Goal: Information Seeking & Learning: Learn about a topic

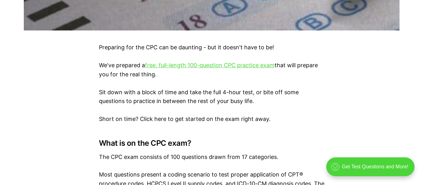
scroll to position [374, 0]
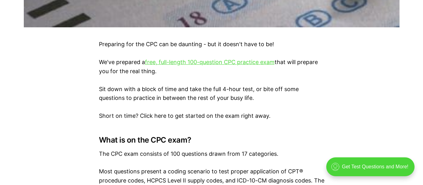
drag, startPoint x: 425, startPoint y: 10, endPoint x: 427, endPoint y: 47, distance: 37.1
click at [216, 63] on link "free, full-length 100-question CPC practice exam" at bounding box center [210, 62] width 130 height 7
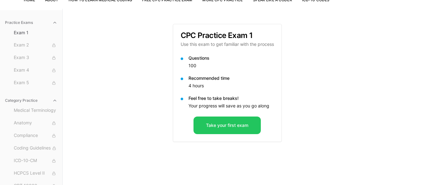
scroll to position [58, 0]
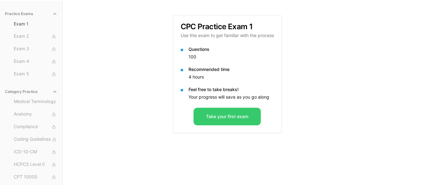
click at [224, 118] on button "Take your first exam" at bounding box center [227, 116] width 67 height 18
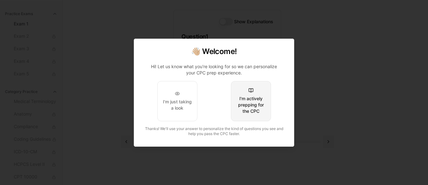
click at [258, 101] on div "I'm actively prepping for the CPC" at bounding box center [250, 104] width 29 height 19
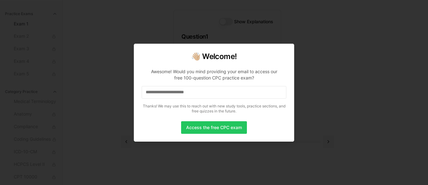
click at [256, 103] on p "Awesome! Would you mind providing your email to access our free 100-question CP…" at bounding box center [214, 89] width 145 height 53
click at [211, 127] on button "Access the free CPC exam" at bounding box center [214, 127] width 66 height 13
click at [176, 94] on input at bounding box center [214, 92] width 145 height 13
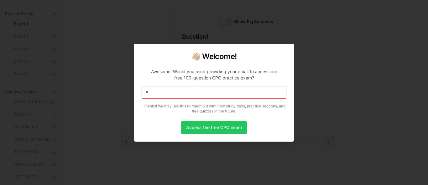
click at [176, 94] on input "*" at bounding box center [214, 92] width 145 height 13
click at [176, 94] on input "**" at bounding box center [214, 92] width 145 height 13
click at [176, 94] on input "***" at bounding box center [214, 92] width 145 height 13
click at [176, 94] on input "****" at bounding box center [214, 92] width 145 height 13
click at [176, 94] on input "*****" at bounding box center [214, 92] width 145 height 13
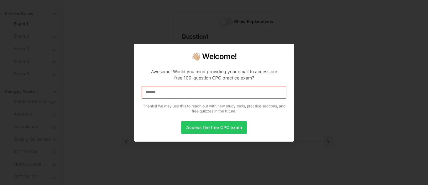
click at [176, 94] on input "******" at bounding box center [214, 92] width 145 height 13
click at [175, 94] on input "*******" at bounding box center [214, 92] width 145 height 13
click at [175, 94] on input "********" at bounding box center [214, 92] width 145 height 13
click at [175, 89] on input "*********" at bounding box center [214, 92] width 145 height 13
click at [175, 89] on input "**********" at bounding box center [214, 92] width 145 height 13
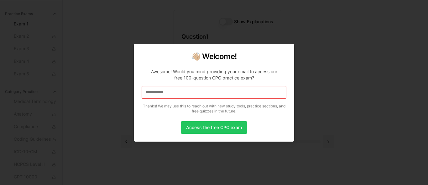
click at [181, 94] on input "**********" at bounding box center [214, 92] width 145 height 13
click at [181, 92] on input "**********" at bounding box center [214, 92] width 145 height 13
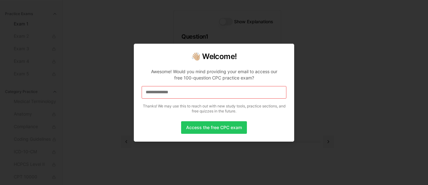
click at [181, 92] on input "**********" at bounding box center [214, 92] width 145 height 13
click at [190, 93] on input "**********" at bounding box center [214, 92] width 145 height 13
click at [197, 131] on button "Access the free CPC exam" at bounding box center [214, 127] width 66 height 13
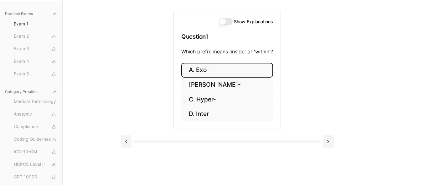
click at [254, 63] on button "A. Exo-" at bounding box center [227, 70] width 92 height 15
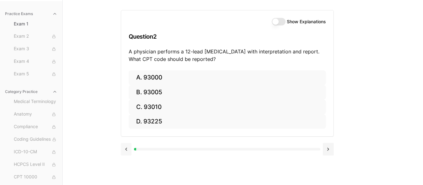
click at [128, 150] on button at bounding box center [126, 149] width 11 height 13
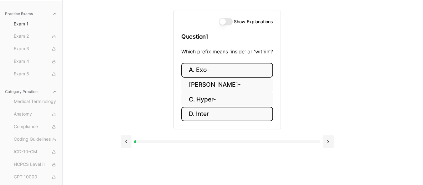
click at [221, 115] on button "D. Inter-" at bounding box center [227, 114] width 92 height 15
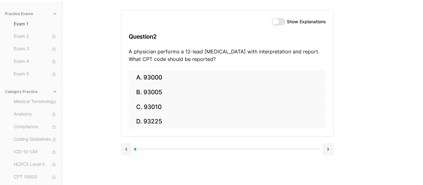
click at [273, 22] on button "Show Explanations" at bounding box center [279, 22] width 14 height 8
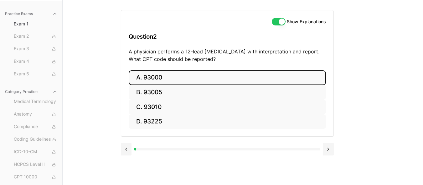
click at [206, 73] on button "A. 93000" at bounding box center [227, 77] width 197 height 15
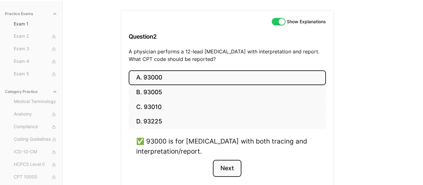
click at [233, 169] on button "Next" at bounding box center [227, 167] width 29 height 17
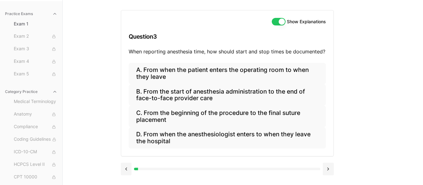
click at [282, 21] on button "Show Explanations" at bounding box center [279, 22] width 14 height 8
drag, startPoint x: 220, startPoint y: 34, endPoint x: 222, endPoint y: 45, distance: 11.5
click at [222, 45] on h3 "Question 3" at bounding box center [227, 36] width 197 height 18
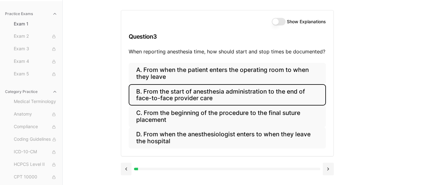
click at [218, 94] on button "B. From the start of anesthesia administration to the end of face-to-face provi…" at bounding box center [227, 94] width 197 height 21
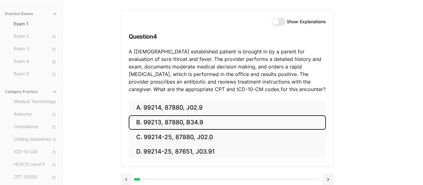
click at [195, 126] on button "B. 99213, 87880, B34.9" at bounding box center [227, 122] width 197 height 15
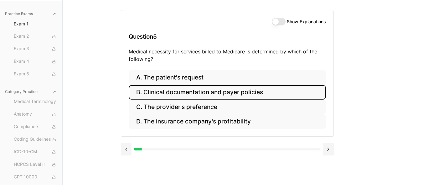
click at [263, 87] on button "B. Clinical documentation and payer policies" at bounding box center [227, 92] width 197 height 15
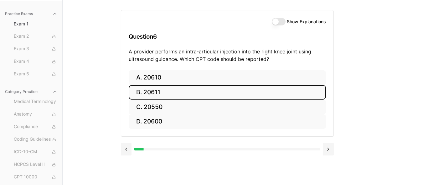
click at [233, 93] on button "B. 20611" at bounding box center [227, 92] width 197 height 15
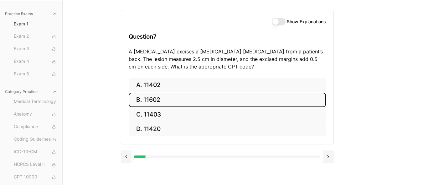
click at [232, 93] on button "B. 11602" at bounding box center [227, 99] width 197 height 15
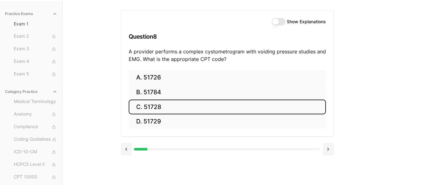
click at [219, 109] on button "C. 51728" at bounding box center [227, 106] width 197 height 15
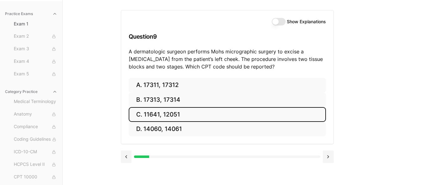
click at [219, 109] on button "C. 11641, 12051" at bounding box center [227, 114] width 197 height 15
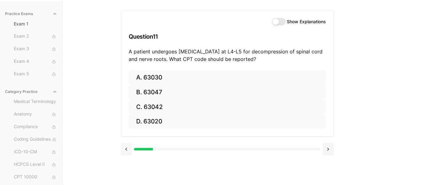
click at [125, 151] on button at bounding box center [126, 149] width 11 height 13
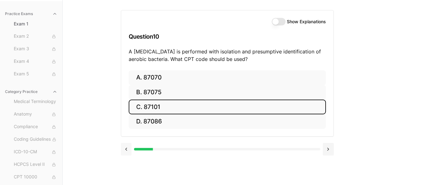
click at [128, 147] on button at bounding box center [126, 149] width 11 height 13
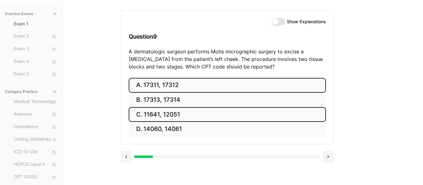
click at [169, 83] on button "A. 17311, 17312" at bounding box center [227, 85] width 197 height 15
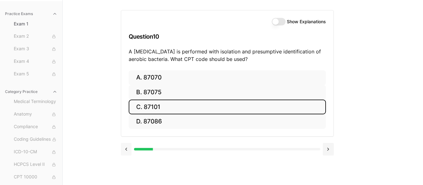
click at [126, 150] on button at bounding box center [126, 149] width 11 height 13
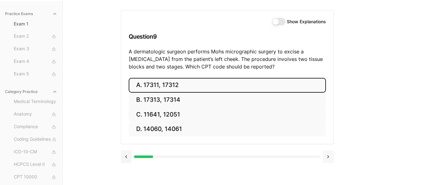
click at [330, 157] on button at bounding box center [328, 156] width 11 height 13
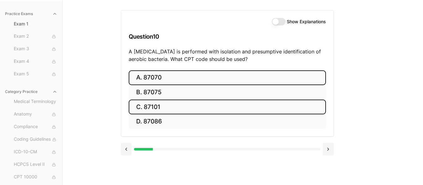
click at [169, 83] on button "A. 87070" at bounding box center [227, 77] width 197 height 15
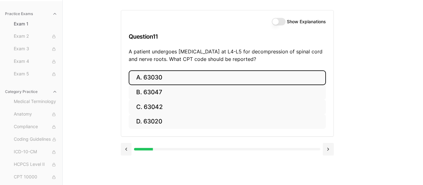
click at [185, 78] on button "A. 63030" at bounding box center [227, 77] width 197 height 15
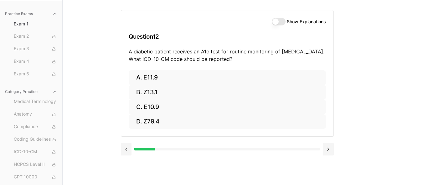
click at [284, 20] on button "Show Explanations" at bounding box center [279, 22] width 14 height 8
click at [126, 150] on button at bounding box center [126, 149] width 11 height 13
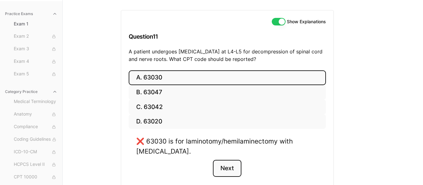
click at [228, 167] on button "Next" at bounding box center [227, 167] width 29 height 17
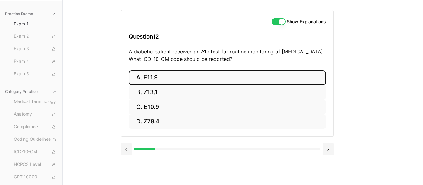
click at [171, 78] on button "A. E11.9" at bounding box center [227, 77] width 197 height 15
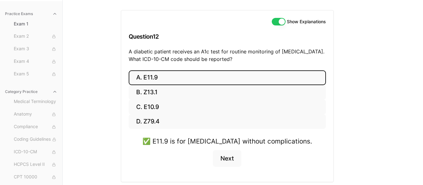
click at [278, 23] on button "Show Explanations" at bounding box center [279, 22] width 14 height 8
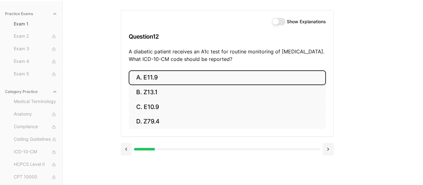
click at [290, 73] on button "A. E11.9" at bounding box center [227, 77] width 197 height 15
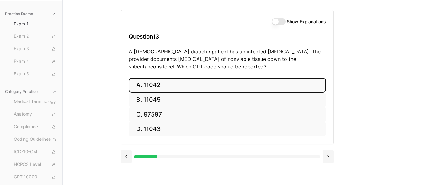
drag, startPoint x: 174, startPoint y: 77, endPoint x: 169, endPoint y: 75, distance: 6.0
click at [169, 75] on div "Show Explanations Question 13 A 60-year-old diabetic patient has an infected fo…" at bounding box center [227, 77] width 213 height 134
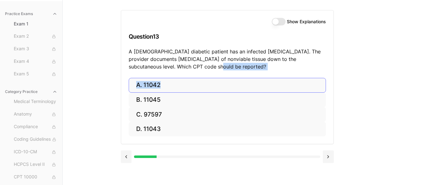
drag, startPoint x: 169, startPoint y: 75, endPoint x: 160, endPoint y: 89, distance: 16.6
click at [160, 89] on div "Show Explanations Question 13 A 60-year-old diabetic patient has an infected fo…" at bounding box center [227, 77] width 213 height 134
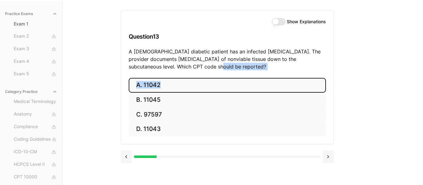
click at [165, 87] on button "A. 11042" at bounding box center [227, 85] width 197 height 15
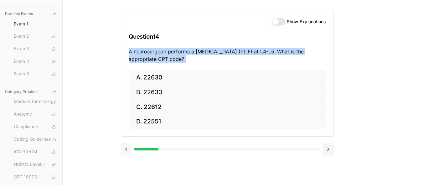
click at [127, 151] on button at bounding box center [126, 149] width 11 height 13
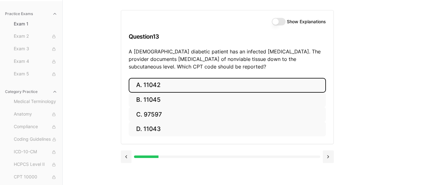
click at [307, 25] on div "Show Explanations" at bounding box center [299, 22] width 54 height 8
click at [308, 20] on label "Show Explanations" at bounding box center [306, 21] width 39 height 4
click at [286, 20] on button "Show Explanations" at bounding box center [279, 22] width 14 height 8
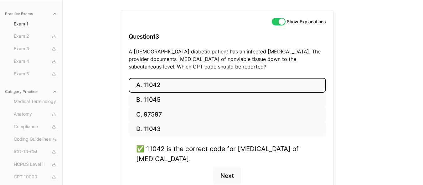
click at [274, 88] on button "A. 11042" at bounding box center [227, 85] width 197 height 15
click at [317, 19] on label "Show Explanations" at bounding box center [306, 21] width 39 height 4
click at [286, 19] on button "Show Explanations" at bounding box center [279, 22] width 14 height 8
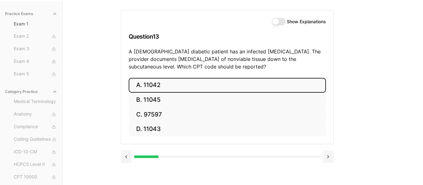
click at [225, 86] on button "A. 11042" at bounding box center [227, 85] width 197 height 15
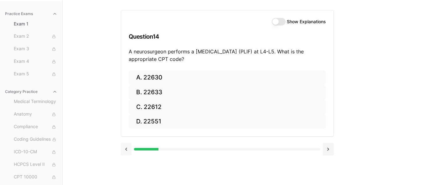
click at [128, 149] on button at bounding box center [126, 149] width 11 height 13
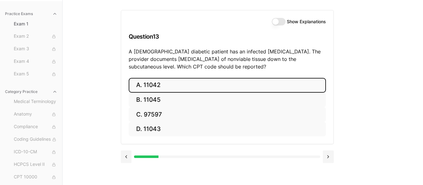
click at [192, 86] on button "A. 11042" at bounding box center [227, 85] width 197 height 15
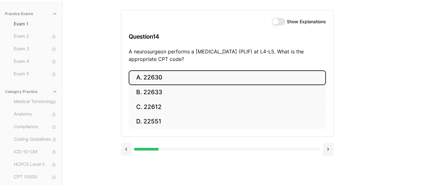
click at [177, 78] on button "A. 22630" at bounding box center [227, 77] width 197 height 15
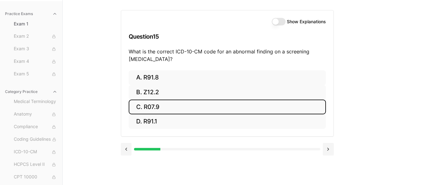
click at [162, 110] on button "C. R07.9" at bounding box center [227, 106] width 197 height 15
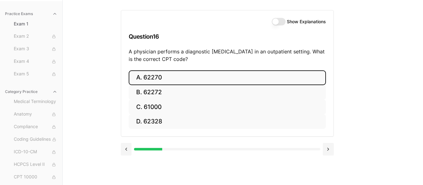
click at [165, 77] on button "A. 62270" at bounding box center [227, 77] width 197 height 15
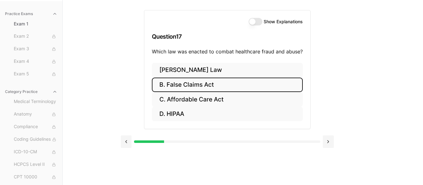
click at [209, 84] on button "B. False Claims Act" at bounding box center [227, 84] width 151 height 15
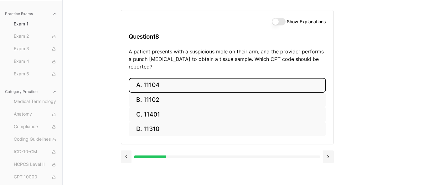
click at [196, 78] on button "A. 11104" at bounding box center [227, 85] width 197 height 15
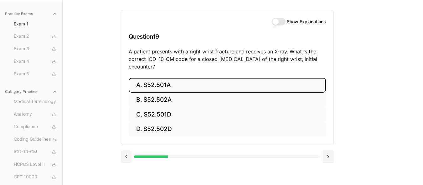
click at [185, 86] on button "A. S52.501A" at bounding box center [227, 85] width 197 height 15
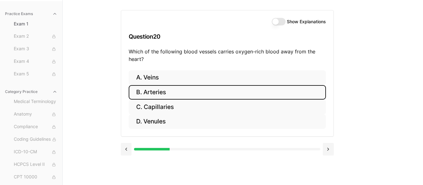
click at [181, 94] on button "B. Arteries" at bounding box center [227, 92] width 197 height 15
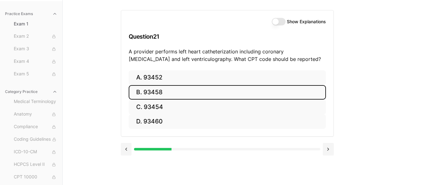
click at [184, 91] on button "B. 93458" at bounding box center [227, 92] width 197 height 15
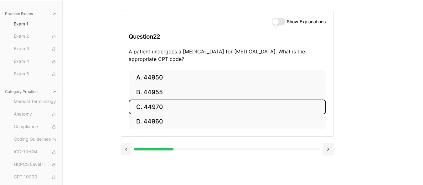
click at [171, 111] on button "C. 44970" at bounding box center [227, 106] width 197 height 15
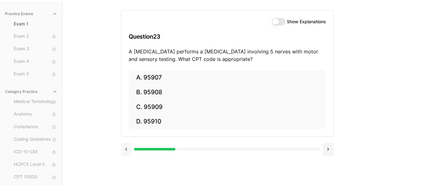
click at [127, 148] on button at bounding box center [126, 149] width 11 height 13
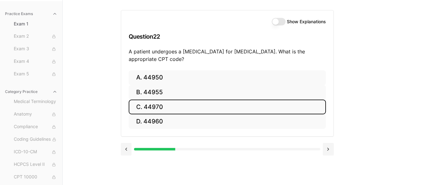
click at [199, 107] on button "C. 44970" at bounding box center [227, 106] width 197 height 15
click at [193, 105] on button "C. 95909" at bounding box center [227, 106] width 197 height 15
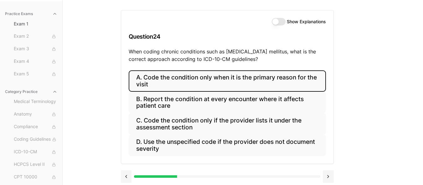
click at [316, 75] on button "A. Code the condition only when it is the primary reason for the visit" at bounding box center [227, 80] width 197 height 21
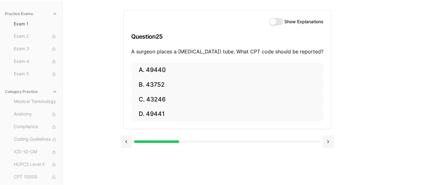
click at [278, 20] on button "Show Explanations" at bounding box center [276, 22] width 14 height 8
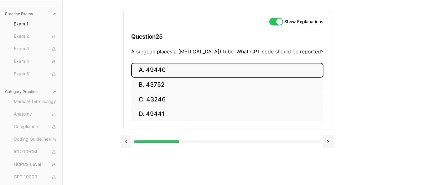
click at [184, 77] on button "A. 49440" at bounding box center [227, 70] width 192 height 15
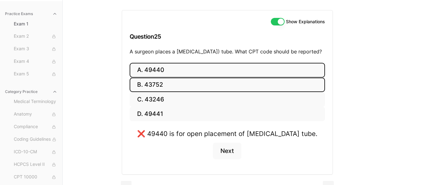
click at [205, 92] on button "B. 43752" at bounding box center [227, 84] width 195 height 15
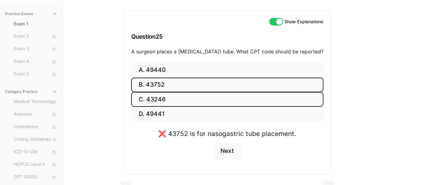
click at [197, 107] on button "C. 43246" at bounding box center [227, 99] width 192 height 15
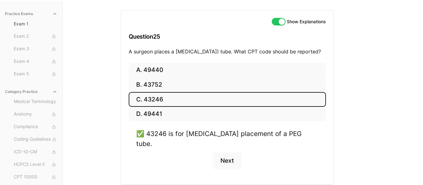
click at [223, 107] on button "C. 43246" at bounding box center [227, 99] width 197 height 15
click at [234, 106] on button "C. 43246" at bounding box center [227, 99] width 197 height 15
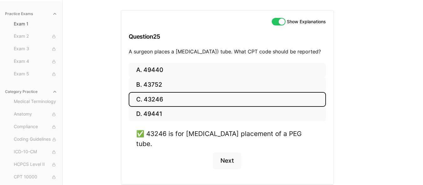
click at [282, 23] on button "Show Explanations" at bounding box center [279, 22] width 14 height 8
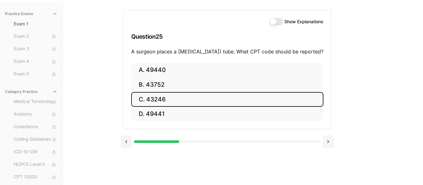
click at [208, 107] on button "C. 43246" at bounding box center [227, 99] width 192 height 15
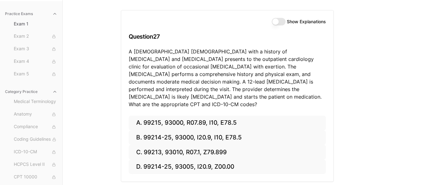
scroll to position [71, 0]
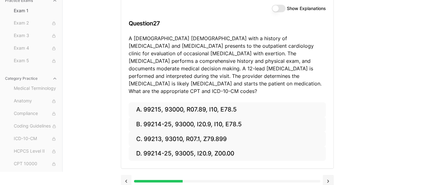
click at [125, 175] on button at bounding box center [126, 181] width 11 height 13
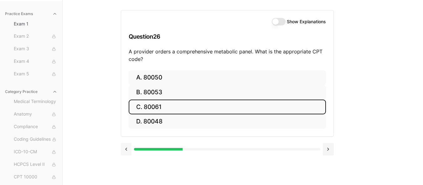
scroll to position [58, 0]
click at [125, 149] on button at bounding box center [126, 149] width 11 height 13
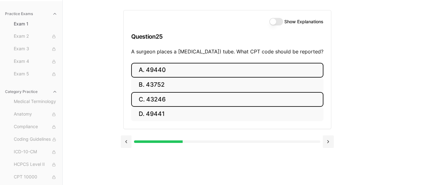
click at [191, 77] on button "A. 49440" at bounding box center [227, 70] width 192 height 15
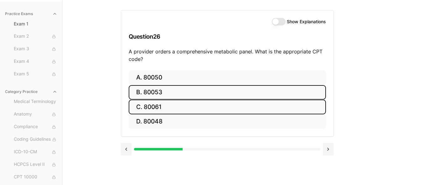
click at [197, 90] on button "B. 80053" at bounding box center [227, 92] width 197 height 15
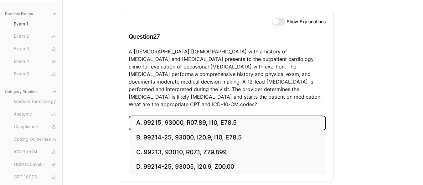
click at [196, 115] on button "A. 99215, 93000, R07.89, I10, E78.5" at bounding box center [227, 122] width 197 height 15
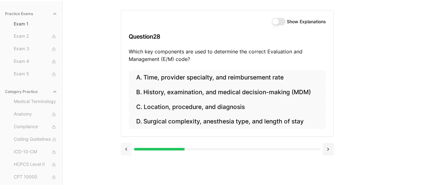
click at [128, 150] on button at bounding box center [126, 149] width 11 height 13
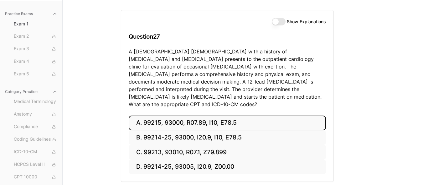
click at [278, 24] on button "Show Explanations" at bounding box center [279, 22] width 14 height 8
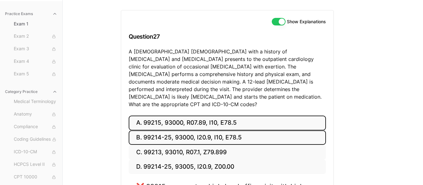
click at [237, 130] on button "B. 99214-25, 93000, I20.9, I10, E78.5" at bounding box center [227, 137] width 197 height 15
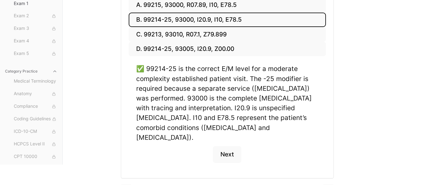
scroll to position [14, 0]
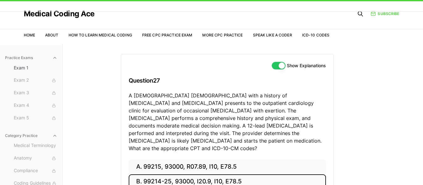
click at [281, 65] on button "Show Explanations" at bounding box center [279, 66] width 14 height 8
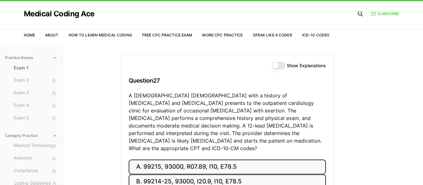
click at [250, 159] on button "A. 99215, 93000, R07.89, I10, E78.5" at bounding box center [227, 166] width 197 height 15
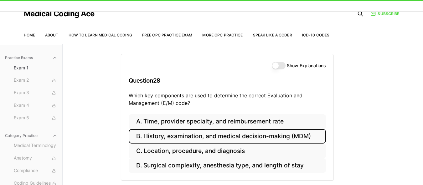
click at [259, 139] on button "B. History, examination, and medical decision-making (MDM)" at bounding box center [227, 136] width 197 height 15
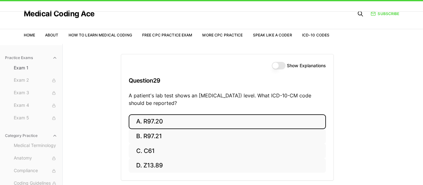
click at [180, 119] on button "A. R97.20" at bounding box center [227, 121] width 197 height 15
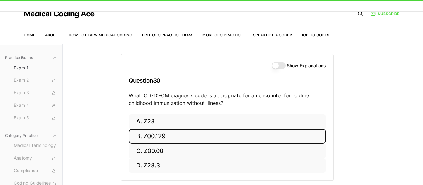
click at [192, 138] on button "B. Z00.129" at bounding box center [227, 136] width 197 height 15
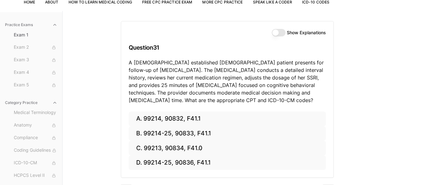
scroll to position [63, 0]
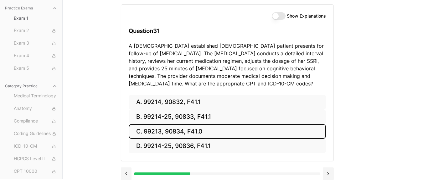
click at [164, 130] on button "C. 99213, 90834, F41.0" at bounding box center [227, 131] width 197 height 15
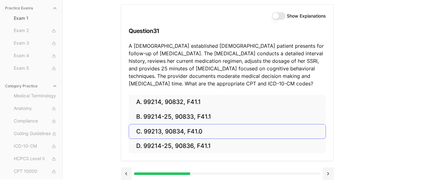
scroll to position [58, 0]
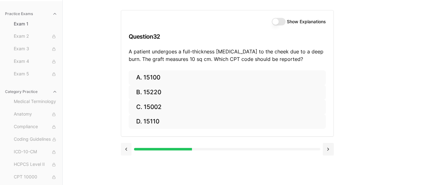
click at [126, 151] on button at bounding box center [126, 149] width 11 height 13
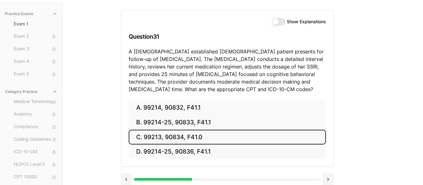
click at [278, 24] on button "Show Explanations" at bounding box center [279, 22] width 14 height 8
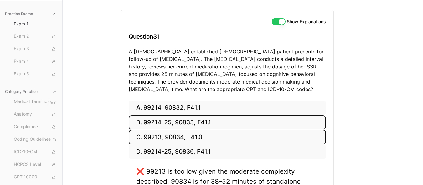
click at [202, 125] on button "B. 99214-25, 90833, F41.1" at bounding box center [227, 122] width 197 height 15
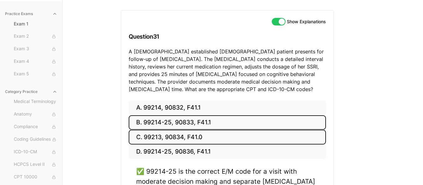
click at [227, 141] on button "C. 99213, 90834, F41.0" at bounding box center [227, 136] width 197 height 15
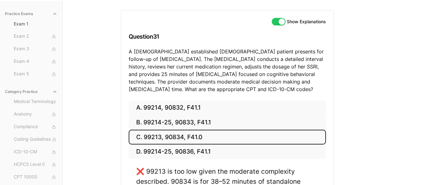
click at [279, 19] on button "Show Explanations" at bounding box center [279, 22] width 14 height 8
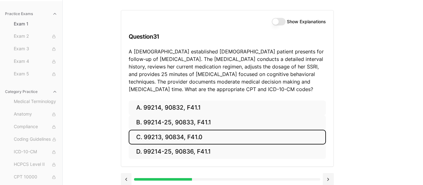
click at [223, 134] on button "C. 99213, 90834, F41.0" at bounding box center [227, 136] width 197 height 15
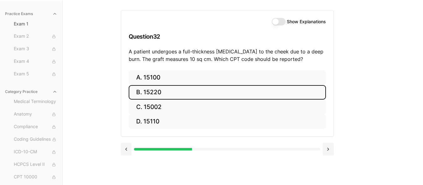
click at [175, 88] on button "B. 15220" at bounding box center [227, 92] width 197 height 15
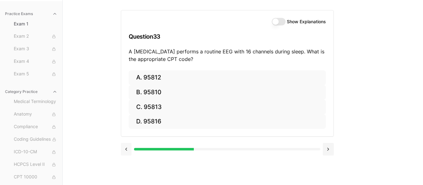
click at [128, 147] on button at bounding box center [126, 149] width 11 height 13
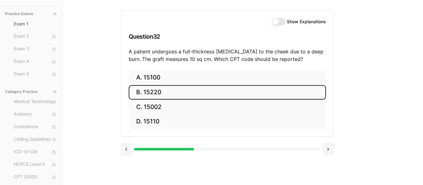
click at [276, 19] on button "Show Explanations" at bounding box center [279, 22] width 14 height 8
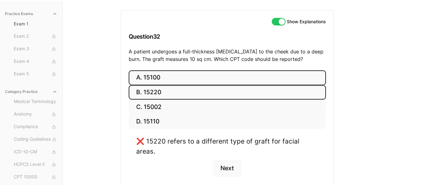
click at [178, 73] on button "A. 15100" at bounding box center [227, 77] width 197 height 15
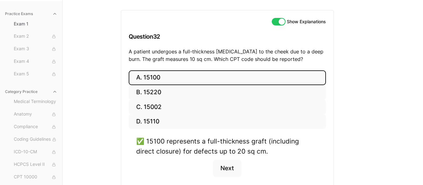
click at [279, 23] on button "Show Explanations" at bounding box center [279, 22] width 14 height 8
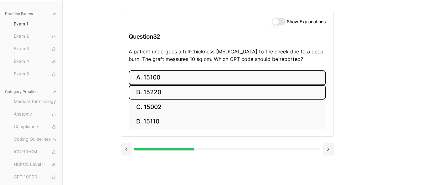
click at [227, 86] on button "B. 15220" at bounding box center [227, 92] width 197 height 15
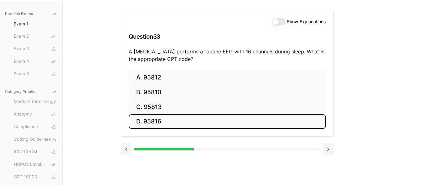
click at [198, 124] on button "D. 95816" at bounding box center [227, 121] width 197 height 15
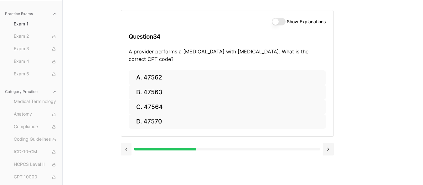
click at [129, 147] on button at bounding box center [126, 149] width 11 height 13
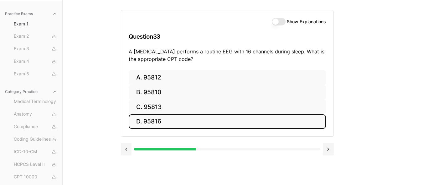
click at [283, 22] on button "Show Explanations" at bounding box center [279, 22] width 14 height 8
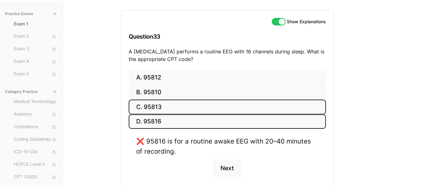
click at [173, 107] on button "C. 95813" at bounding box center [227, 106] width 197 height 15
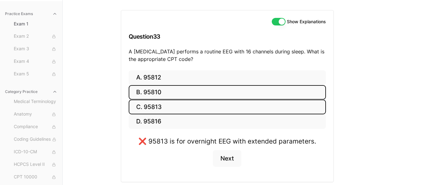
click at [175, 96] on button "B. 95810" at bounding box center [227, 92] width 197 height 15
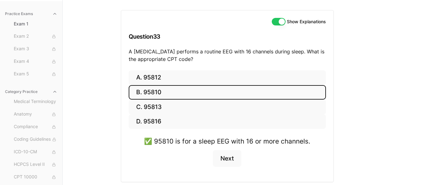
click at [280, 21] on button "Show Explanations" at bounding box center [279, 22] width 14 height 8
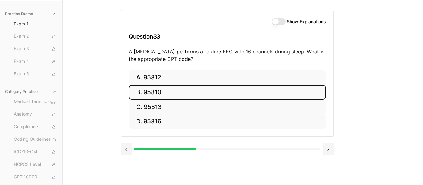
click at [236, 91] on button "B. 95810" at bounding box center [227, 92] width 197 height 15
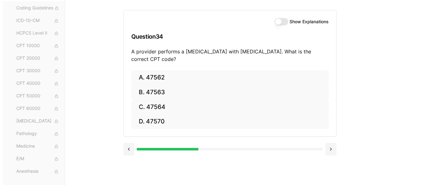
scroll to position [143, 0]
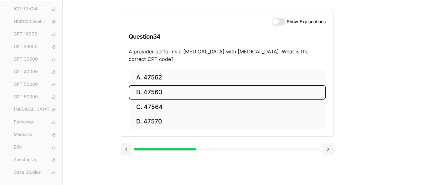
click at [250, 92] on button "B. 47563" at bounding box center [227, 92] width 197 height 15
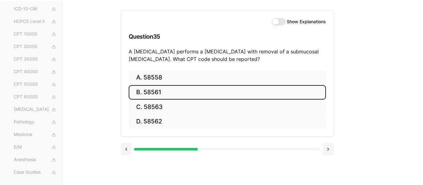
click at [181, 88] on button "B. 58561" at bounding box center [227, 92] width 197 height 15
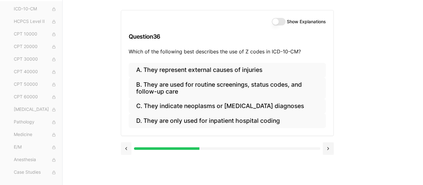
click at [126, 148] on button at bounding box center [126, 148] width 11 height 13
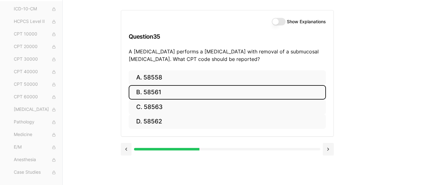
click at [279, 23] on button "Show Explanations" at bounding box center [279, 22] width 14 height 8
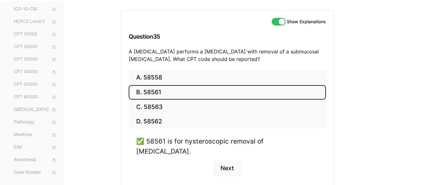
click at [281, 23] on button "Show Explanations" at bounding box center [279, 22] width 14 height 8
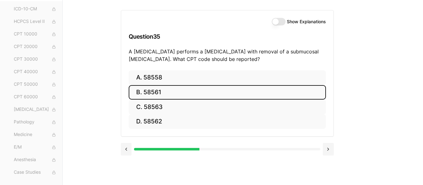
click at [259, 93] on button "B. 58561" at bounding box center [227, 92] width 197 height 15
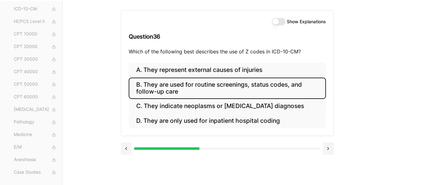
click at [259, 93] on button "B. They are used for routine screenings, status codes, and follow-up care" at bounding box center [227, 87] width 197 height 21
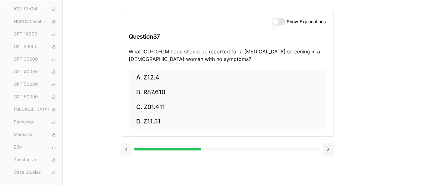
click at [127, 150] on button at bounding box center [126, 149] width 11 height 13
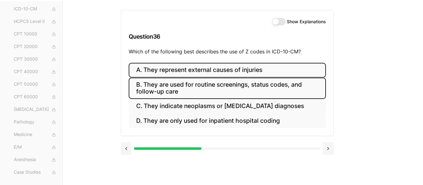
click at [244, 65] on button "A. They represent external causes of injuries" at bounding box center [227, 70] width 197 height 15
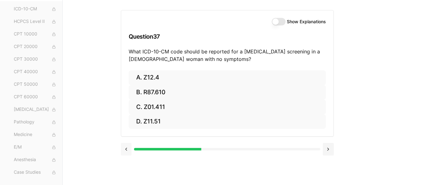
click at [126, 149] on button at bounding box center [126, 149] width 11 height 13
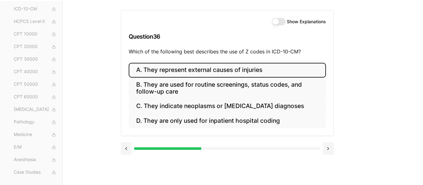
click at [280, 21] on button "Show Explanations" at bounding box center [279, 22] width 14 height 8
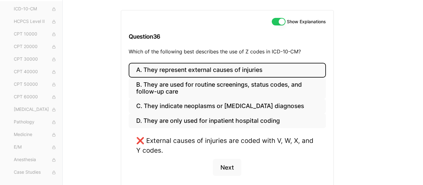
click at [280, 21] on button "Show Explanations" at bounding box center [279, 22] width 14 height 8
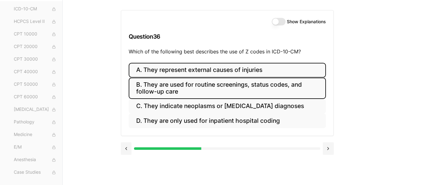
click at [230, 85] on button "B. They are used for routine screenings, status codes, and follow-up care" at bounding box center [227, 87] width 197 height 21
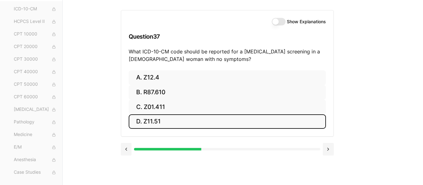
click at [167, 123] on button "D. Z11.51" at bounding box center [227, 121] width 197 height 15
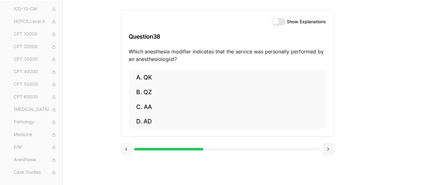
click at [128, 145] on button at bounding box center [126, 149] width 11 height 13
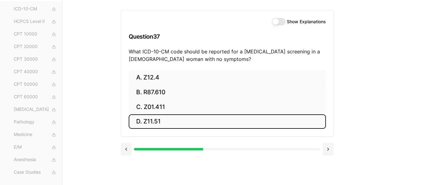
click at [280, 21] on button "Show Explanations" at bounding box center [279, 22] width 14 height 8
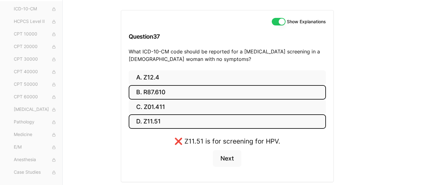
click at [197, 88] on button "B. R87.610" at bounding box center [227, 92] width 197 height 15
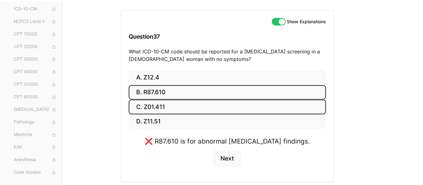
click at [189, 103] on button "C. Z01.411" at bounding box center [227, 106] width 197 height 15
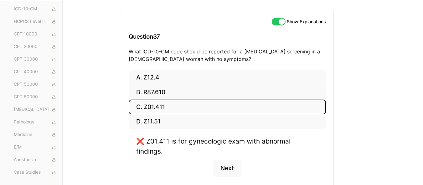
click at [279, 24] on button "Show Explanations" at bounding box center [279, 22] width 14 height 8
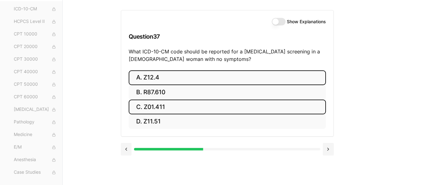
click at [250, 84] on button "A. Z12.4" at bounding box center [227, 77] width 197 height 15
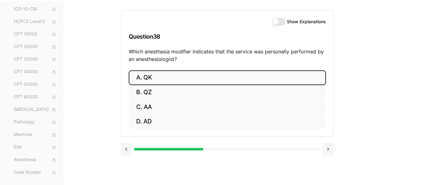
click at [189, 78] on button "A. QK" at bounding box center [227, 77] width 197 height 15
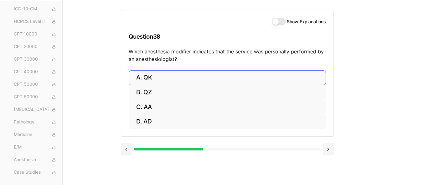
click at [189, 70] on div "Show Explanations Question 38 Which anesthesia modifier indicates that the serv…" at bounding box center [227, 40] width 212 height 60
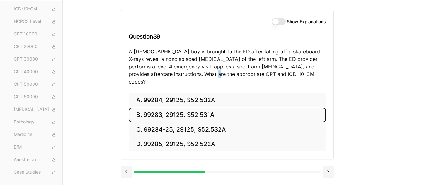
click at [190, 107] on button "B. 99283, 29125, S52.531A" at bounding box center [227, 114] width 197 height 15
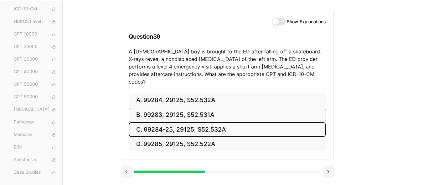
click at [190, 122] on button "C. 99284-25, 29125, S52.532A" at bounding box center [227, 129] width 197 height 15
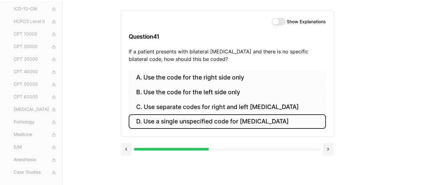
click at [242, 123] on button "D. Use a single unspecified code for otitis media" at bounding box center [227, 121] width 197 height 15
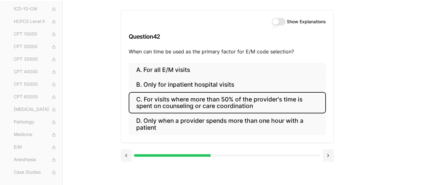
click at [236, 99] on button "C. For visits where more than 50% of the provider's time is spent on counseling…" at bounding box center [227, 102] width 197 height 21
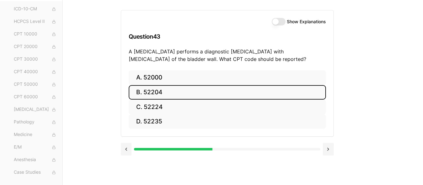
click at [200, 95] on button "B. 52204" at bounding box center [227, 92] width 197 height 15
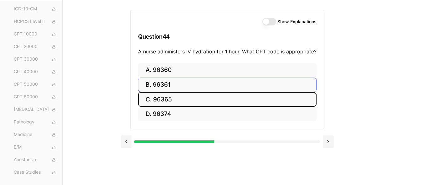
click at [200, 95] on button "C. 96365" at bounding box center [227, 99] width 179 height 15
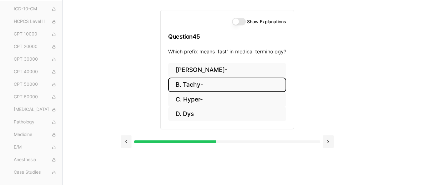
click at [211, 86] on button "B. Tachy-" at bounding box center [227, 84] width 118 height 15
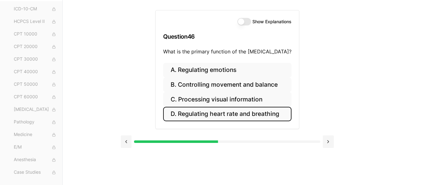
click at [254, 112] on button "D. Regulating heart rate and breathing" at bounding box center [227, 114] width 128 height 15
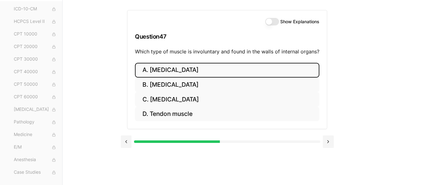
click at [203, 68] on button "A. Skeletal muscle" at bounding box center [227, 70] width 185 height 15
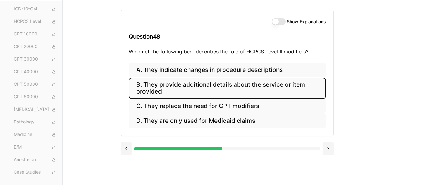
click at [206, 87] on button "B. They provide additional details about the service or item provided" at bounding box center [227, 87] width 197 height 21
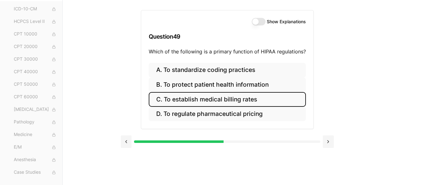
click at [236, 100] on button "C. To establish medical billing rates" at bounding box center [227, 99] width 157 height 15
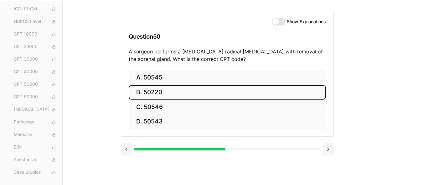
click at [223, 90] on button "B. 50220" at bounding box center [227, 92] width 197 height 15
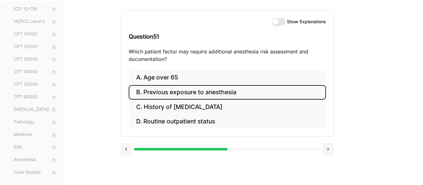
click at [223, 90] on button "B. Previous exposure to anesthesia" at bounding box center [227, 92] width 197 height 15
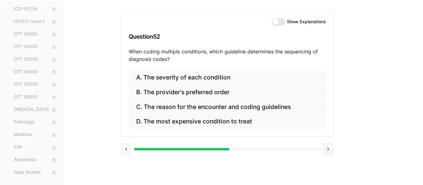
click at [128, 150] on button at bounding box center [126, 149] width 11 height 13
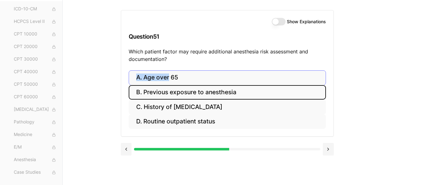
drag, startPoint x: 169, startPoint y: 68, endPoint x: 169, endPoint y: 76, distance: 7.2
click at [169, 76] on div "Show Explanations Question 51 Which patient factor may require additional anest…" at bounding box center [227, 73] width 213 height 126
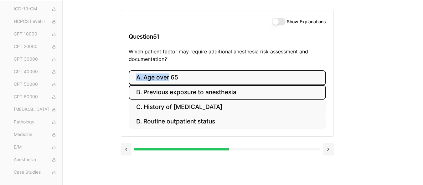
click at [169, 76] on button "A. Age over 65" at bounding box center [227, 77] width 197 height 15
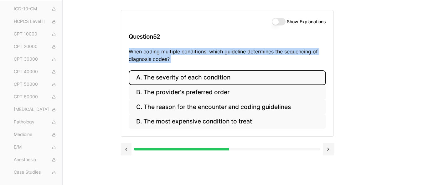
click at [169, 76] on button "A. The severity of each condition" at bounding box center [227, 77] width 197 height 15
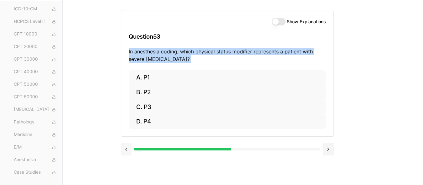
click at [127, 151] on button at bounding box center [126, 149] width 11 height 13
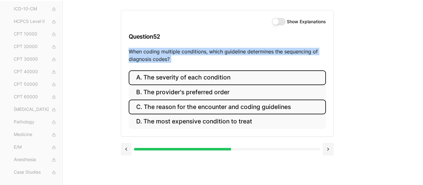
click at [235, 107] on button "C. The reason for the encounter and coding guidelines" at bounding box center [227, 106] width 197 height 15
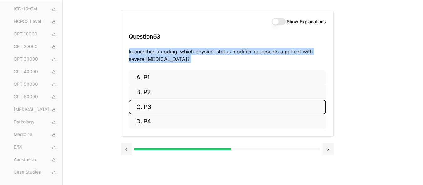
click at [231, 107] on button "C. P3" at bounding box center [227, 106] width 197 height 15
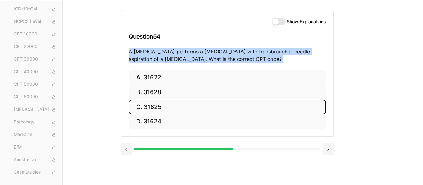
click at [212, 101] on button "C. 31625" at bounding box center [227, 106] width 197 height 15
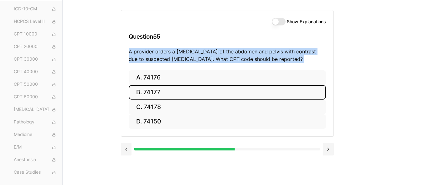
click at [184, 89] on button "B. 74177" at bounding box center [227, 92] width 197 height 15
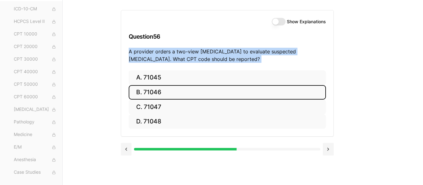
click at [164, 91] on button "B. 71046" at bounding box center [227, 92] width 197 height 15
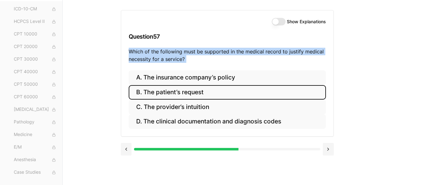
click at [164, 91] on button "B. The patient’s request" at bounding box center [227, 92] width 197 height 15
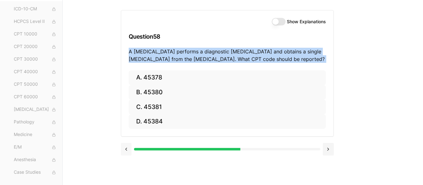
click at [127, 149] on button at bounding box center [126, 149] width 11 height 13
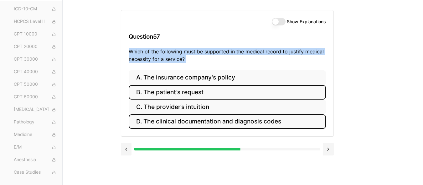
click at [204, 122] on button "D. The clinical documentation and diagnosis codes" at bounding box center [227, 121] width 197 height 15
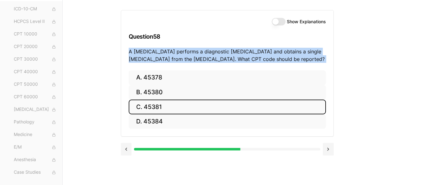
click at [172, 104] on button "C. 45381" at bounding box center [227, 106] width 197 height 15
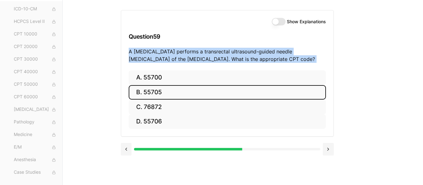
click at [169, 87] on button "B. 55705" at bounding box center [227, 92] width 197 height 15
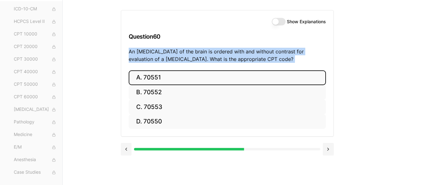
click at [182, 76] on button "A. 70551" at bounding box center [227, 77] width 197 height 15
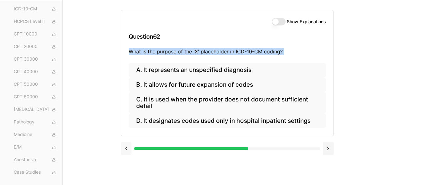
click at [129, 144] on button at bounding box center [126, 148] width 11 height 13
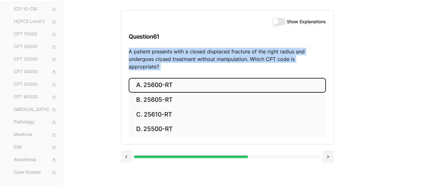
click at [191, 79] on button "A. 25600-RT" at bounding box center [227, 85] width 197 height 15
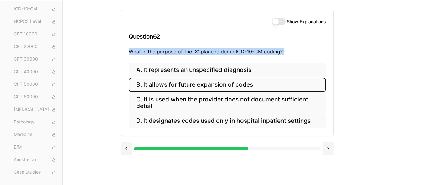
click at [199, 86] on button "B. It allows for future expansion of codes" at bounding box center [227, 84] width 197 height 15
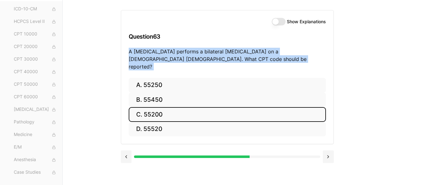
click at [184, 112] on button "C. 55200" at bounding box center [227, 114] width 197 height 15
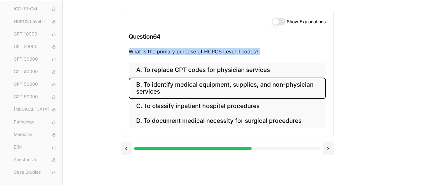
click at [220, 88] on button "B. To identify medical equipment, supplies, and non-physician services" at bounding box center [227, 87] width 197 height 21
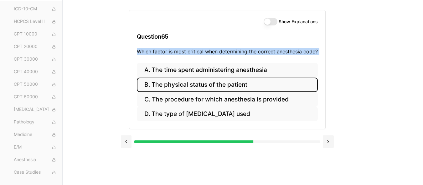
click at [243, 84] on button "B. The physical status of the patient" at bounding box center [227, 84] width 181 height 15
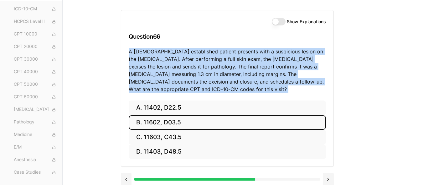
click at [213, 126] on button "B. 11602, D03.5" at bounding box center [227, 122] width 197 height 15
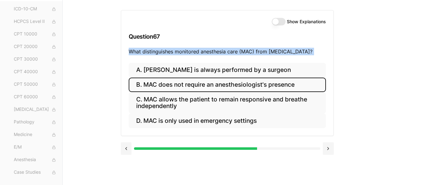
click at [211, 85] on button "B. MAC does not require an anesthesiologist's presence" at bounding box center [227, 84] width 197 height 15
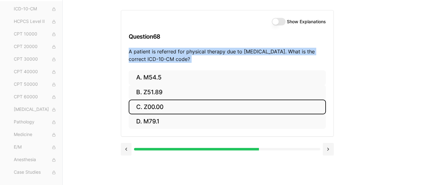
click at [185, 106] on button "C. Z00.00" at bounding box center [227, 106] width 197 height 15
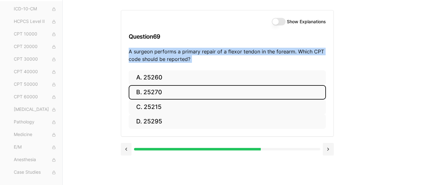
click at [186, 96] on button "B. 25270" at bounding box center [227, 92] width 197 height 15
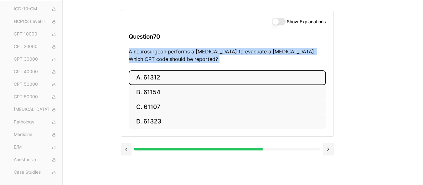
click at [178, 84] on button "A. 61312" at bounding box center [227, 77] width 197 height 15
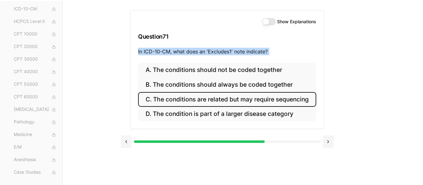
click at [221, 98] on button "C. The conditions are related but may require sequencing" at bounding box center [227, 99] width 178 height 15
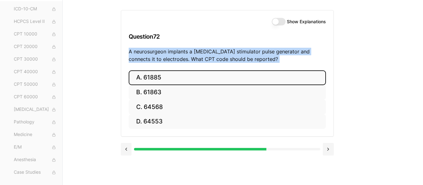
click at [201, 76] on button "A. 61885" at bounding box center [227, 77] width 197 height 15
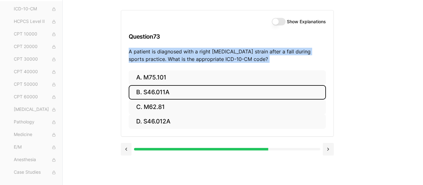
click at [197, 92] on button "B. S46.011A" at bounding box center [227, 92] width 197 height 15
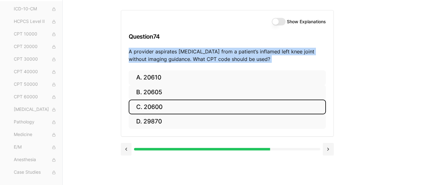
click at [188, 106] on button "C. 20600" at bounding box center [227, 106] width 197 height 15
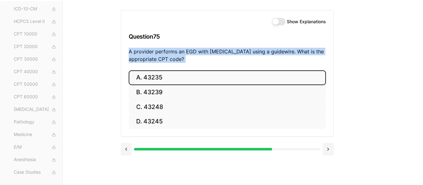
click at [169, 77] on button "A. 43235" at bounding box center [227, 77] width 197 height 15
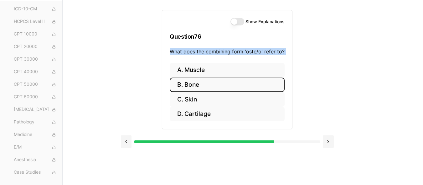
click at [204, 82] on button "B. Bone" at bounding box center [227, 84] width 115 height 15
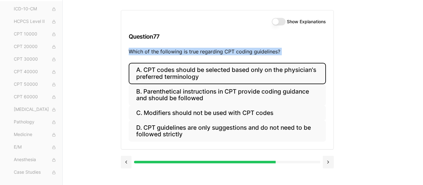
click at [191, 75] on button "A. CPT codes should be selected based only on the physician's preferred termino…" at bounding box center [227, 73] width 197 height 21
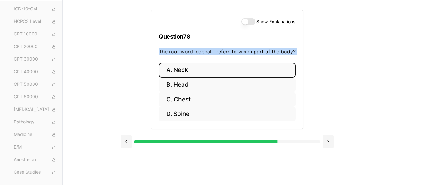
click at [199, 68] on button "A. Neck" at bounding box center [227, 70] width 137 height 15
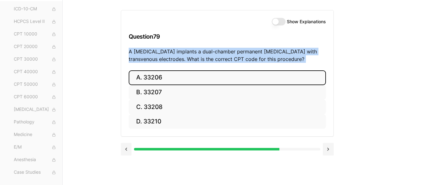
click at [178, 83] on button "A. 33206" at bounding box center [227, 77] width 197 height 15
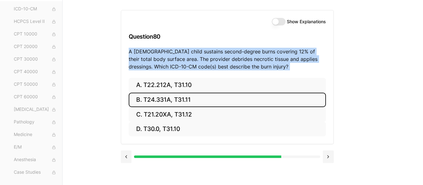
click at [174, 99] on button "B. T24.331A, T31.11" at bounding box center [227, 99] width 197 height 15
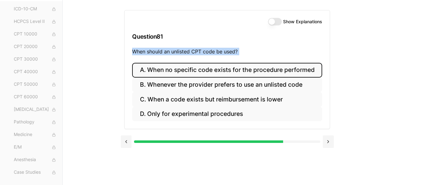
click at [216, 73] on button "A. When no specific code exists for the procedure performed" at bounding box center [227, 70] width 190 height 15
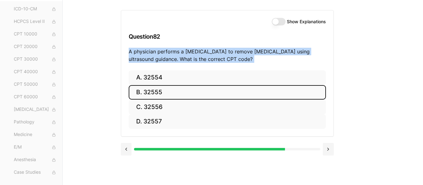
click at [190, 89] on button "B. 32555" at bounding box center [227, 92] width 197 height 15
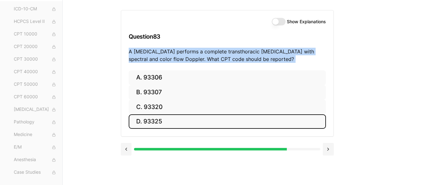
click at [158, 118] on button "D. 93325" at bounding box center [227, 121] width 197 height 15
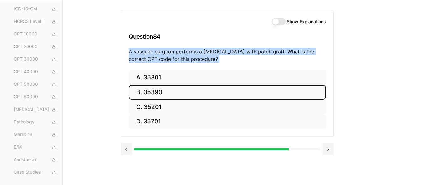
click at [164, 96] on button "B. 35390" at bounding box center [227, 92] width 197 height 15
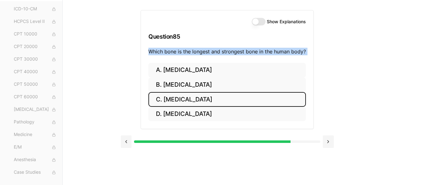
click at [184, 99] on button "C. Tibia" at bounding box center [228, 99] width 158 height 15
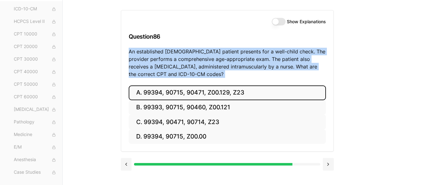
click at [206, 90] on button "A. 99394, 90715, 90471, Z00.129, Z23" at bounding box center [227, 92] width 197 height 15
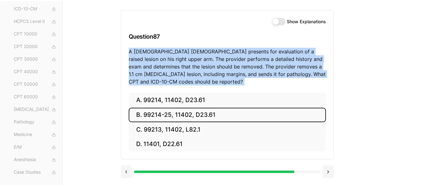
click at [193, 117] on button "B. 99214-25, 11402, D23.61" at bounding box center [227, 114] width 197 height 15
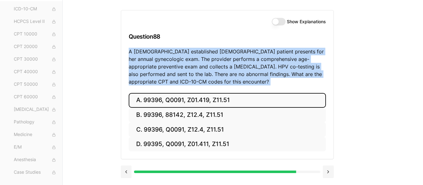
click at [200, 100] on button "A. 99396, Q0091, Z01.419, Z11.51" at bounding box center [227, 100] width 197 height 15
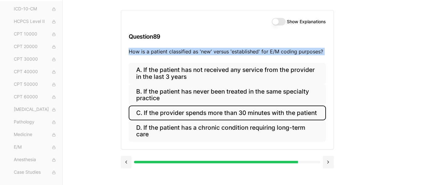
click at [217, 117] on button "C. If the provider spends more than 30 minutes with the patient" at bounding box center [227, 112] width 197 height 15
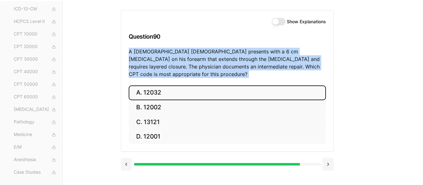
click at [207, 91] on button "A. 12032" at bounding box center [227, 92] width 197 height 15
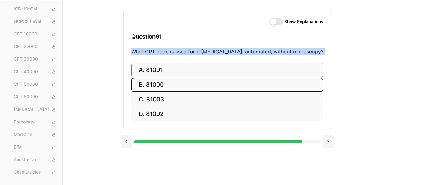
click at [207, 91] on button "B. 81000" at bounding box center [227, 84] width 192 height 15
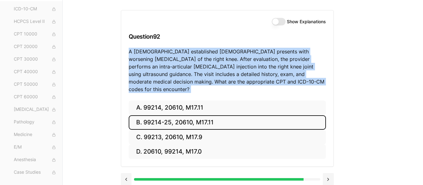
click at [206, 115] on button "B. 99214-25, 20610, M17.11" at bounding box center [227, 122] width 197 height 15
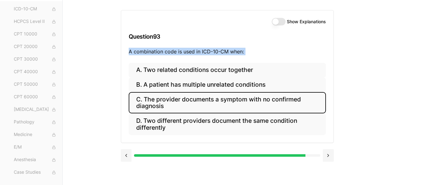
click at [225, 100] on button "C. The provider documents a symptom with no confirmed diagnosis" at bounding box center [227, 102] width 197 height 21
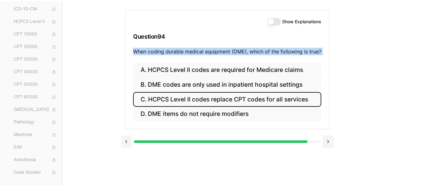
click at [237, 102] on button "C. HCPCS Level II codes replace CPT codes for all services" at bounding box center [227, 99] width 188 height 15
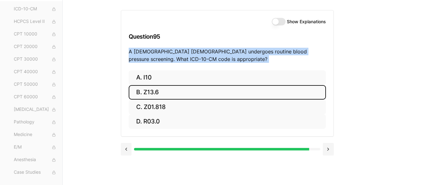
click at [186, 90] on button "B. Z13.6" at bounding box center [227, 92] width 197 height 15
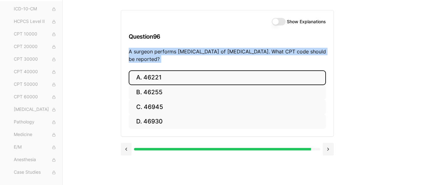
click at [184, 79] on button "A. 46221" at bounding box center [227, 77] width 197 height 15
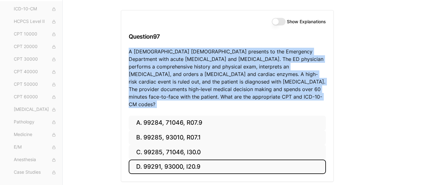
click at [188, 159] on button "D. 99291, 93000, I20.9" at bounding box center [227, 166] width 197 height 15
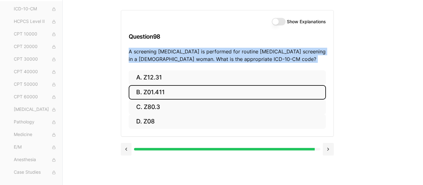
click at [187, 89] on button "B. Z01.411" at bounding box center [227, 92] width 197 height 15
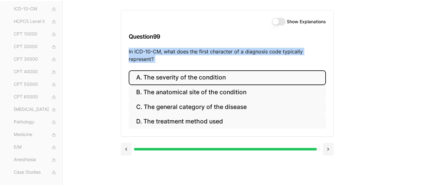
click at [183, 80] on button "A. The severity of the condition" at bounding box center [227, 77] width 197 height 15
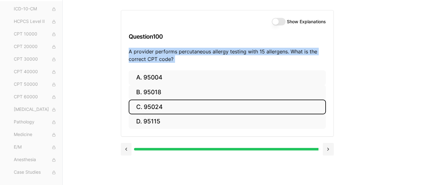
click at [171, 103] on button "C. 95024" at bounding box center [227, 106] width 197 height 15
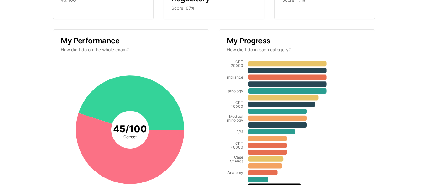
scroll to position [136, 0]
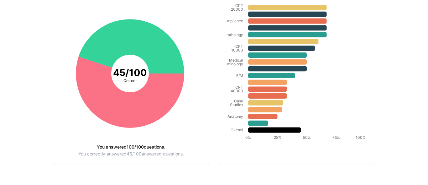
click at [141, 153] on div "You correctly answered 45 / 100 answered questions." at bounding box center [131, 153] width 140 height 4
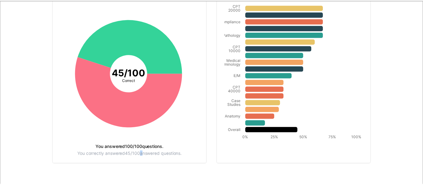
scroll to position [0, 0]
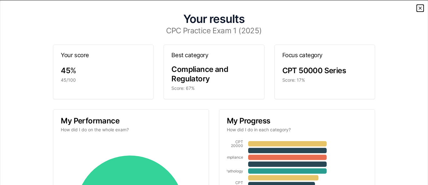
click at [418, 10] on icon "button" at bounding box center [420, 7] width 5 height 5
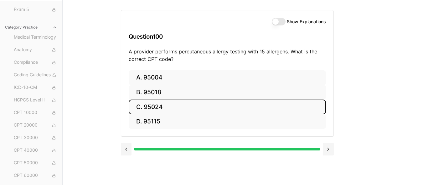
scroll to position [63, 0]
click at [37, 39] on span "Medical Terminology" at bounding box center [36, 38] width 44 height 7
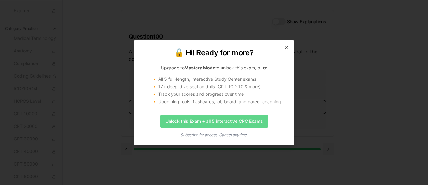
click at [244, 120] on link "Unlock this Exam + all 5 interactive CPC Exams" at bounding box center [213, 121] width 107 height 13
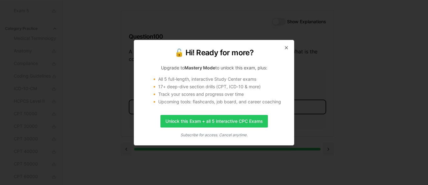
click at [285, 44] on div "🔓 Hi! Ready for more? Upgrade to Mastery Mode to unlock this exam, plus: 🔸 All …" at bounding box center [214, 92] width 160 height 105
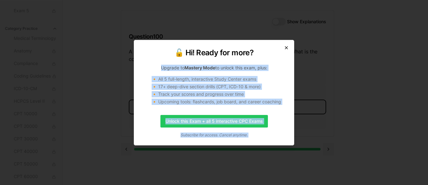
click at [288, 48] on div "🔓 Hi! Ready for more? Upgrade to Mastery Mode to unlock this exam, plus: 🔸 All …" at bounding box center [214, 92] width 160 height 105
click at [288, 48] on icon "button" at bounding box center [286, 47] width 5 height 5
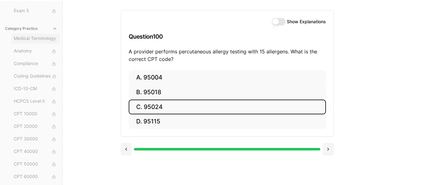
click at [42, 41] on span "Medical Terminology" at bounding box center [36, 38] width 44 height 7
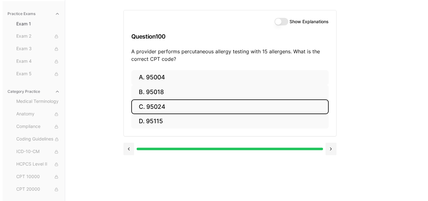
scroll to position [0, 0]
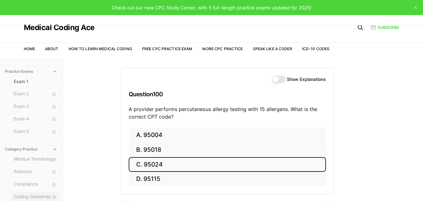
click at [46, 184] on span "Coding Guidelines" at bounding box center [36, 196] width 44 height 7
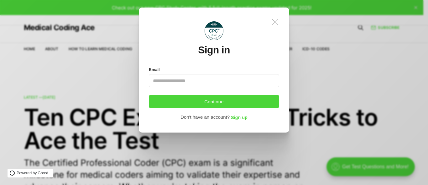
click at [277, 19] on icon ".a{fill:none;stroke:currentColor;stroke-linecap:round;stroke-linejoin:round;str…" at bounding box center [275, 22] width 14 height 14
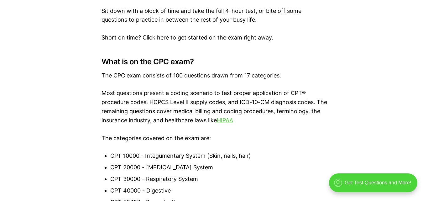
scroll to position [3, 0]
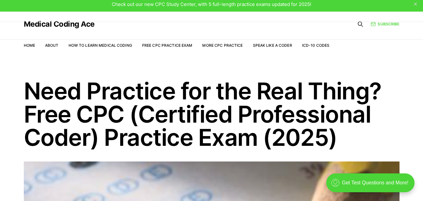
click at [360, 25] on icon at bounding box center [360, 24] width 6 height 6
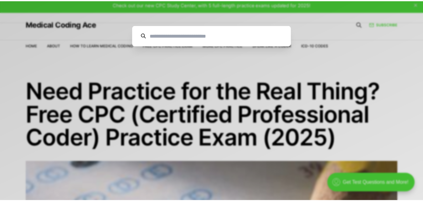
scroll to position [0, 0]
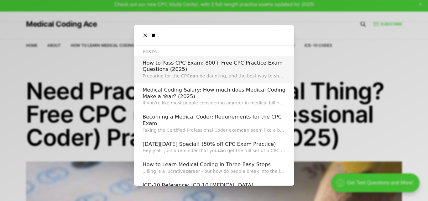
type input "*"
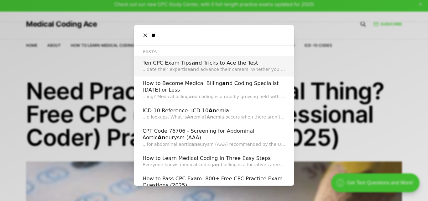
type input "*"
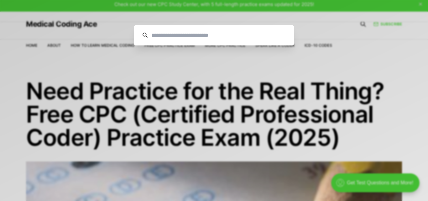
click at [235, 48] on div "Cancel" at bounding box center [214, 100] width 428 height 201
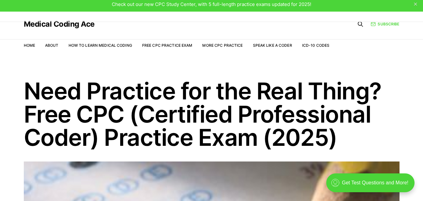
click at [235, 48] on li "More CPC Practice" at bounding box center [222, 45] width 40 height 6
click at [173, 46] on link "Free CPC Practice Exam" at bounding box center [167, 45] width 50 height 5
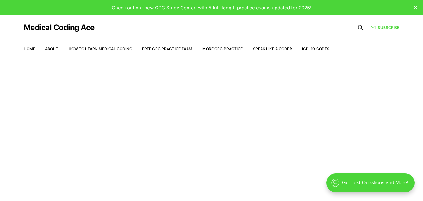
click at [276, 9] on span "Check out our new CPC Study Center, with 5 full-length practice exams updated f…" at bounding box center [212, 8] width 200 height 6
click at [166, 48] on link "Free CPC Practice Exam" at bounding box center [167, 48] width 50 height 5
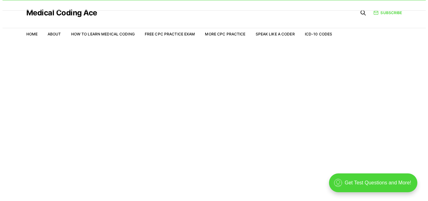
scroll to position [15, 0]
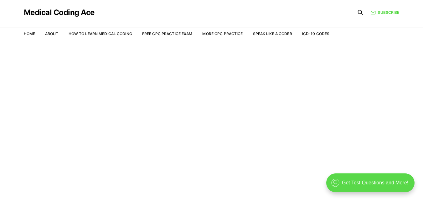
click at [383, 185] on div ".cls-1{fill:none;stroke:currentColor;stroke-linecap:round;stroke-linejoin:round…" at bounding box center [370, 182] width 88 height 19
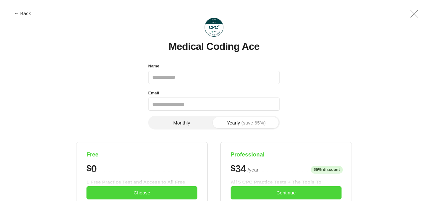
scroll to position [0, 0]
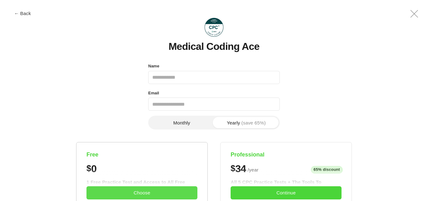
click at [148, 191] on button "Choose" at bounding box center [141, 192] width 111 height 13
